Goal: Information Seeking & Learning: Understand process/instructions

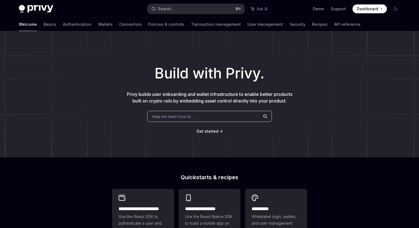
click at [180, 5] on button "Search... ⌘ K" at bounding box center [196, 9] width 97 height 10
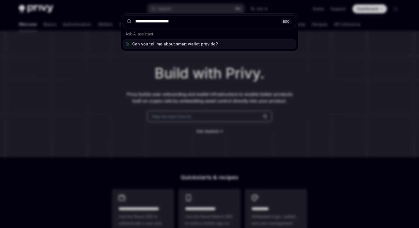
type input "**********"
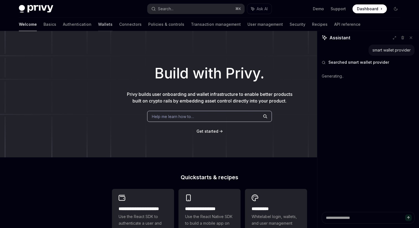
click at [98, 26] on link "Wallets" at bounding box center [105, 24] width 14 height 13
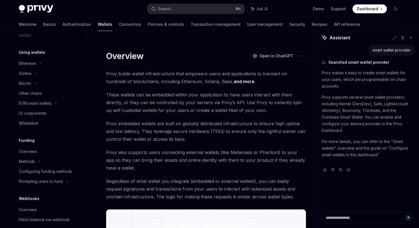
scroll to position [124, 0]
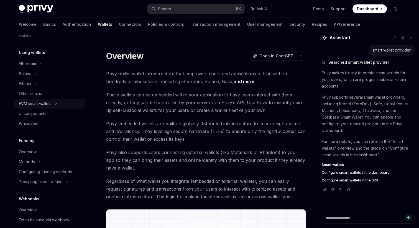
click at [44, 101] on div "EVM smart wallets" at bounding box center [35, 103] width 33 height 7
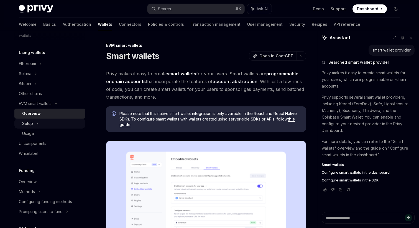
click at [44, 121] on div "Setup" at bounding box center [49, 124] width 71 height 10
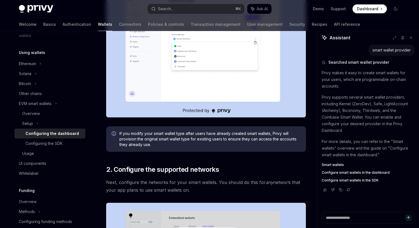
scroll to position [184, 0]
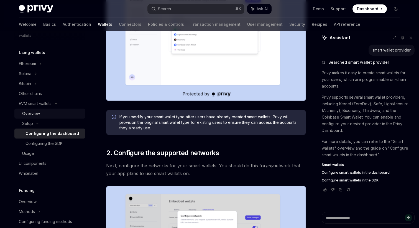
click at [44, 111] on div "Overview" at bounding box center [52, 113] width 60 height 7
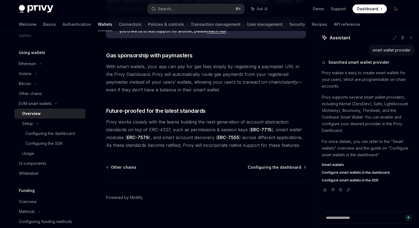
scroll to position [436, 0]
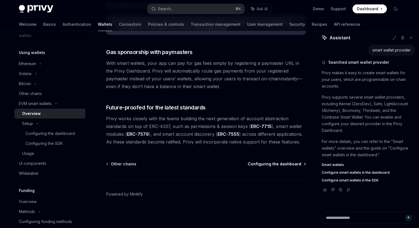
click at [292, 163] on span "Configuring the dashboard" at bounding box center [275, 164] width 54 height 6
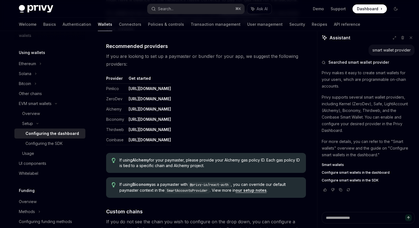
scroll to position [646, 0]
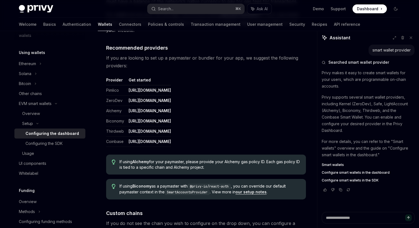
drag, startPoint x: 267, startPoint y: 144, endPoint x: 126, endPoint y: 140, distance: 140.6
click at [126, 140] on table "Provider Get started Pimlico [URL][DOMAIN_NAME] ZeroDev [URL][DOMAIN_NAME] Alch…" at bounding box center [206, 112] width 200 height 70
copy tr "[URL][DOMAIN_NAME]"
click at [47, 143] on div "Configuring the SDK" at bounding box center [44, 143] width 37 height 7
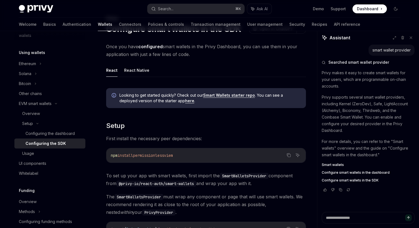
scroll to position [29, 0]
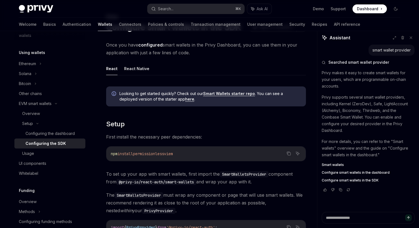
click at [162, 154] on span "permissionless" at bounding box center [148, 153] width 31 height 5
copy code "npm install permissionless viem"
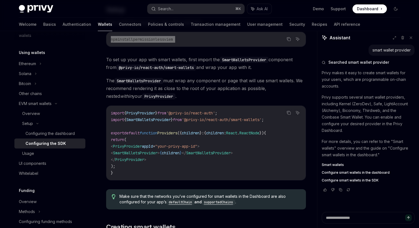
scroll to position [146, 0]
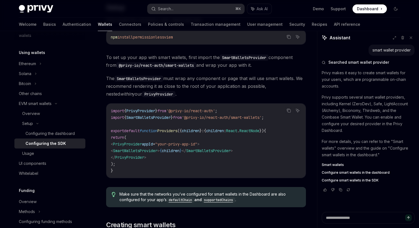
click at [251, 118] on span "'@privy-io/react-auth/smart-wallets'" at bounding box center [222, 117] width 80 height 5
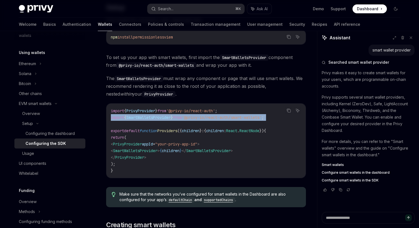
click at [251, 118] on span "'@privy-io/react-auth/smart-wallets'" at bounding box center [222, 117] width 80 height 5
copy code "import { SmartWalletsProvider } from '@privy-io/react-auth/smart-wallets' ;"
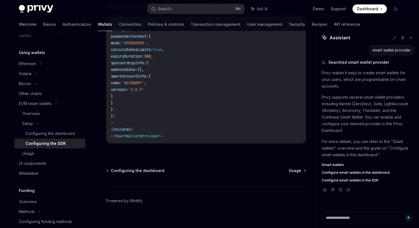
scroll to position [494, 0]
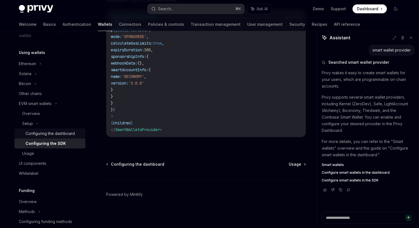
click at [63, 132] on div "Configuring the dashboard" at bounding box center [50, 133] width 49 height 7
type textarea "*"
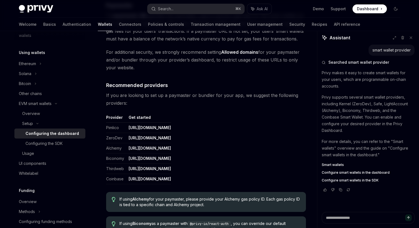
scroll to position [639, 0]
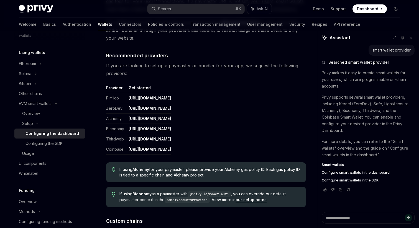
click at [269, 151] on table "Provider Get started Pimlico [URL][DOMAIN_NAME] ZeroDev [URL][DOMAIN_NAME] Alch…" at bounding box center [206, 120] width 200 height 70
drag, startPoint x: 259, startPoint y: 151, endPoint x: 128, endPoint y: 148, distance: 131.2
click at [128, 148] on table "Provider Get started Pimlico [URL][DOMAIN_NAME] ZeroDev [URL][DOMAIN_NAME] Alch…" at bounding box center [206, 120] width 200 height 70
copy link "[URL][DOMAIN_NAME]"
